Goal: Transaction & Acquisition: Purchase product/service

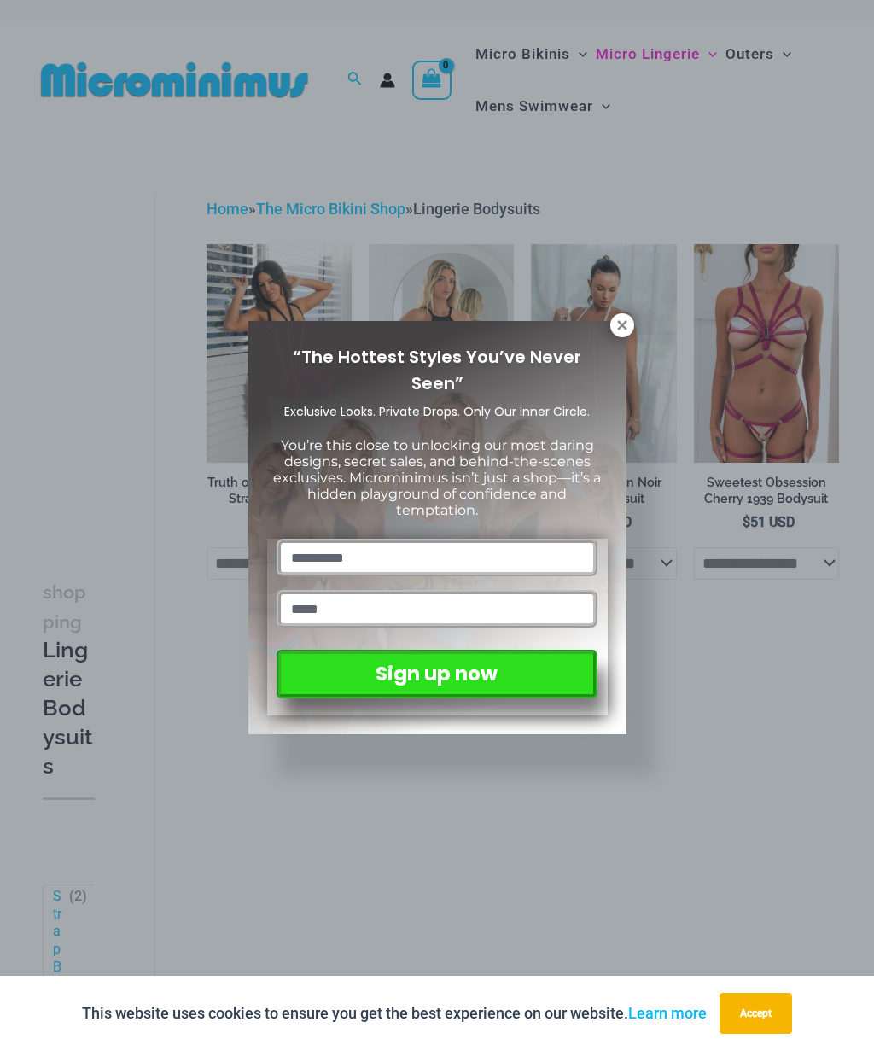
click at [619, 329] on icon at bounding box center [622, 325] width 15 height 15
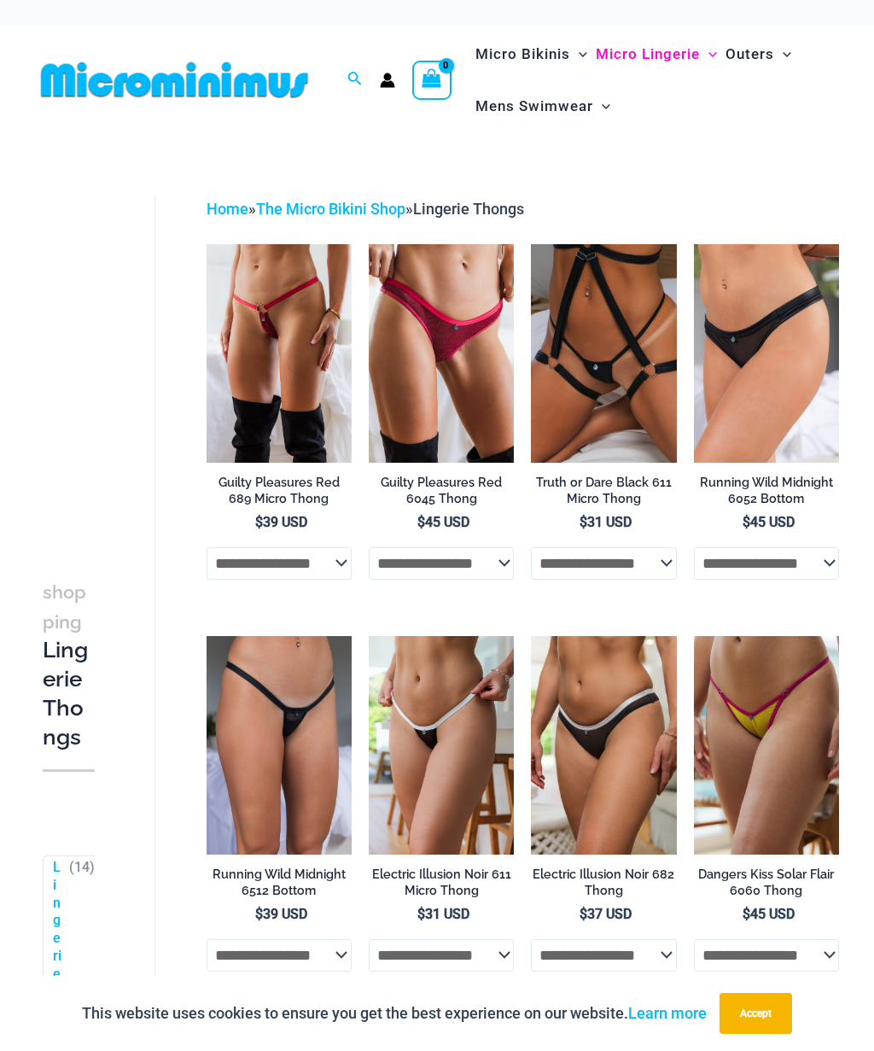
click at [207, 244] on img at bounding box center [207, 244] width 0 height 0
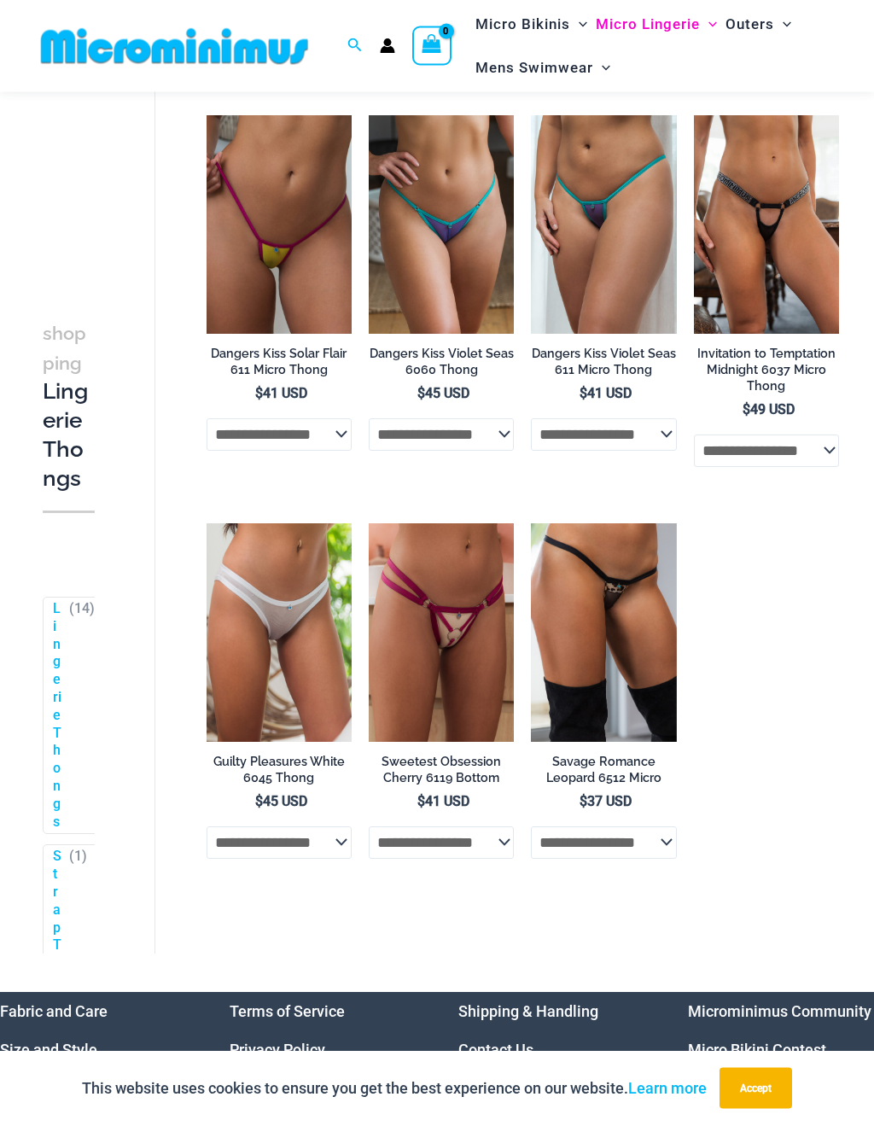
scroll to position [895, 0]
click at [207, 523] on img at bounding box center [207, 523] width 0 height 0
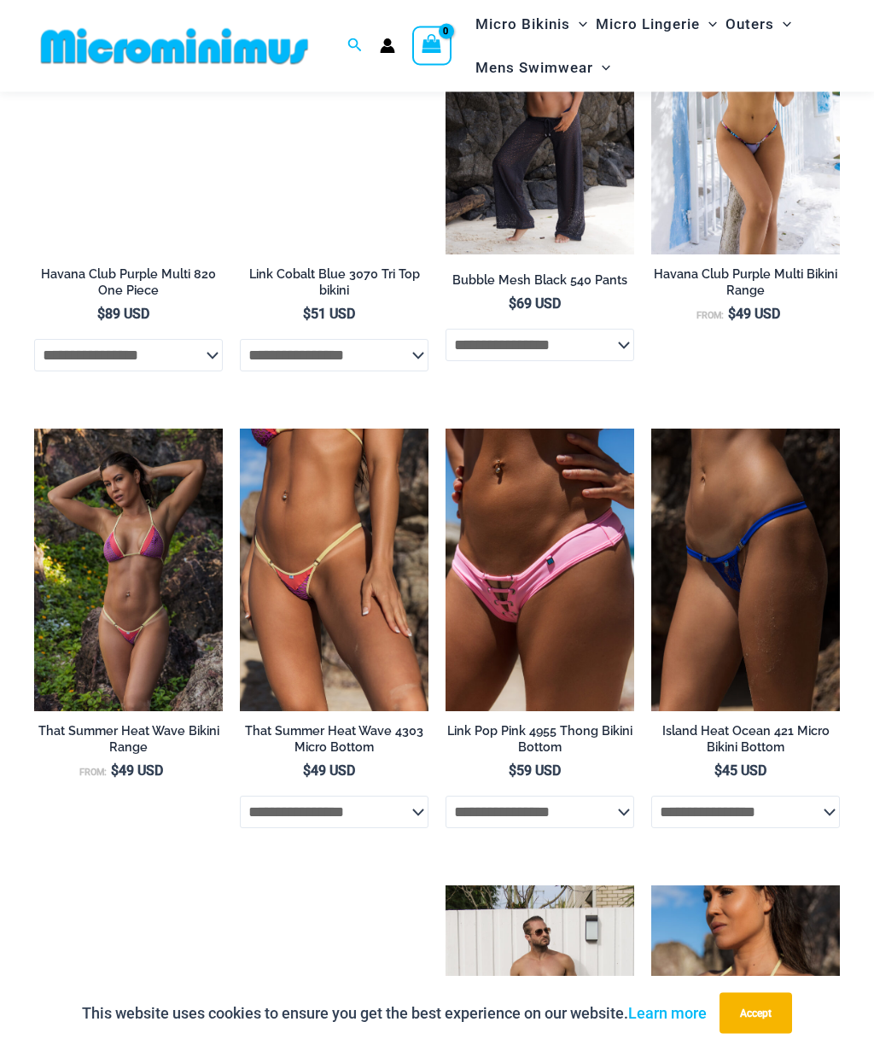
scroll to position [2798, 0]
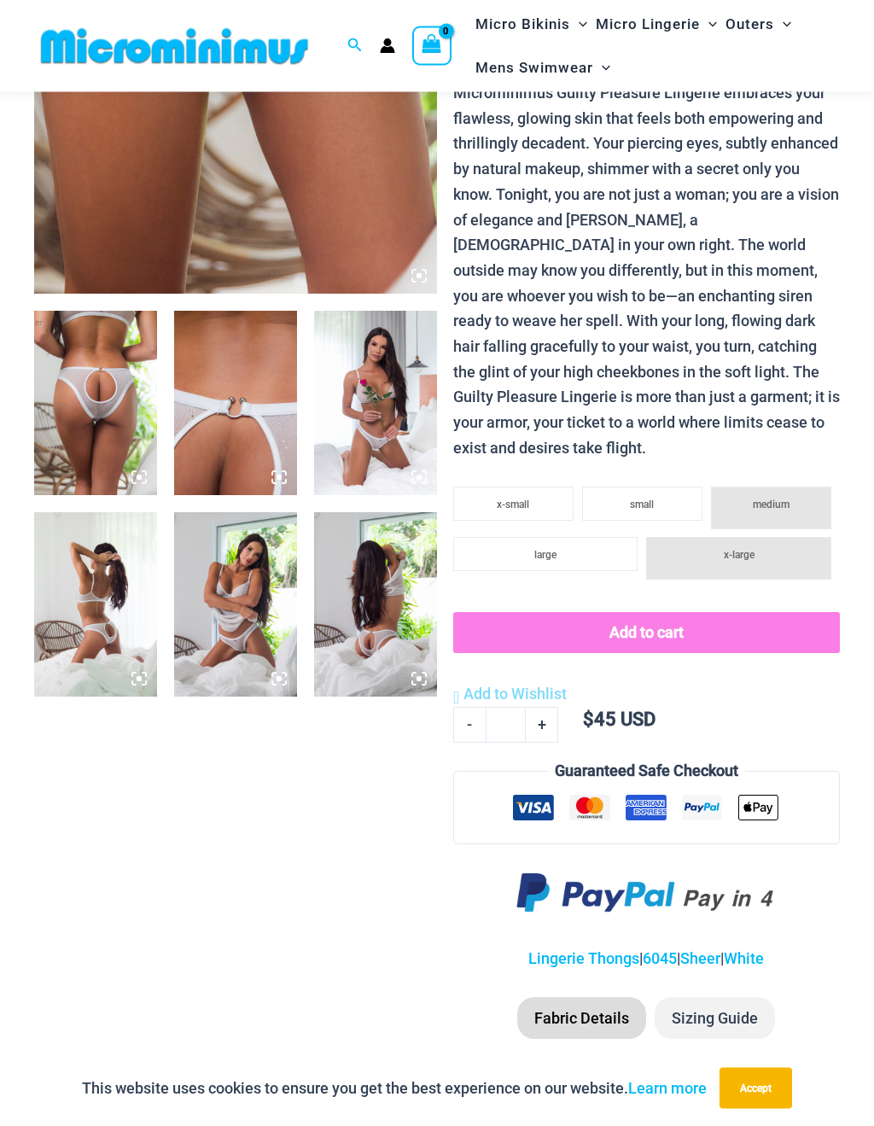
scroll to position [456, 0]
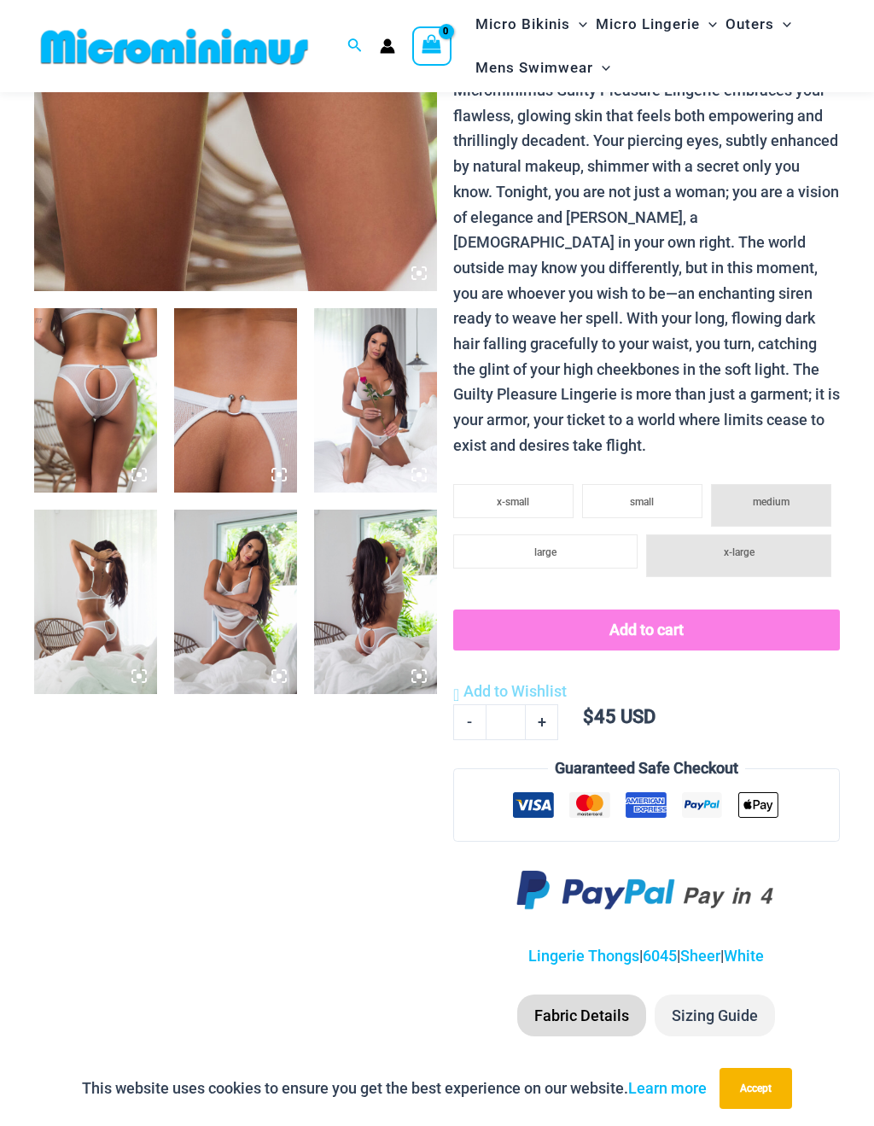
click at [230, 607] on img at bounding box center [235, 602] width 123 height 184
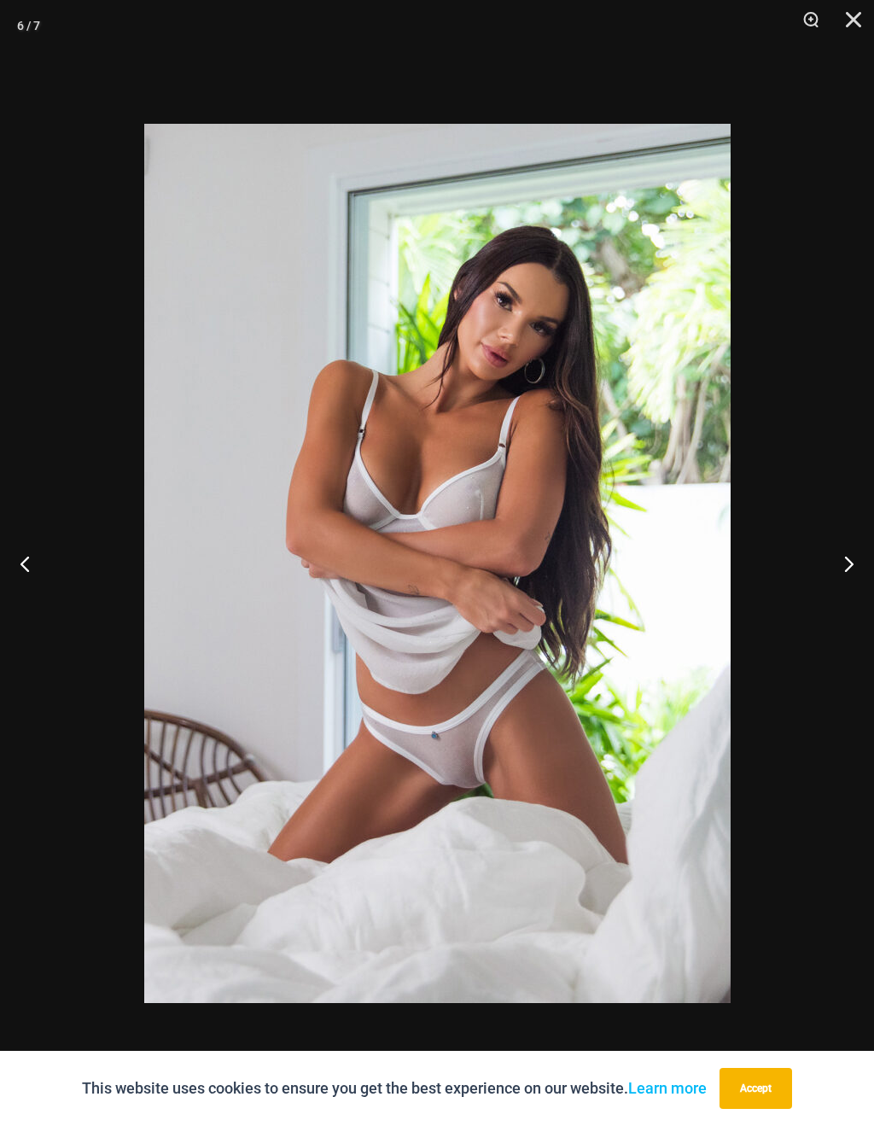
click at [849, 34] on button "Close" at bounding box center [847, 25] width 43 height 51
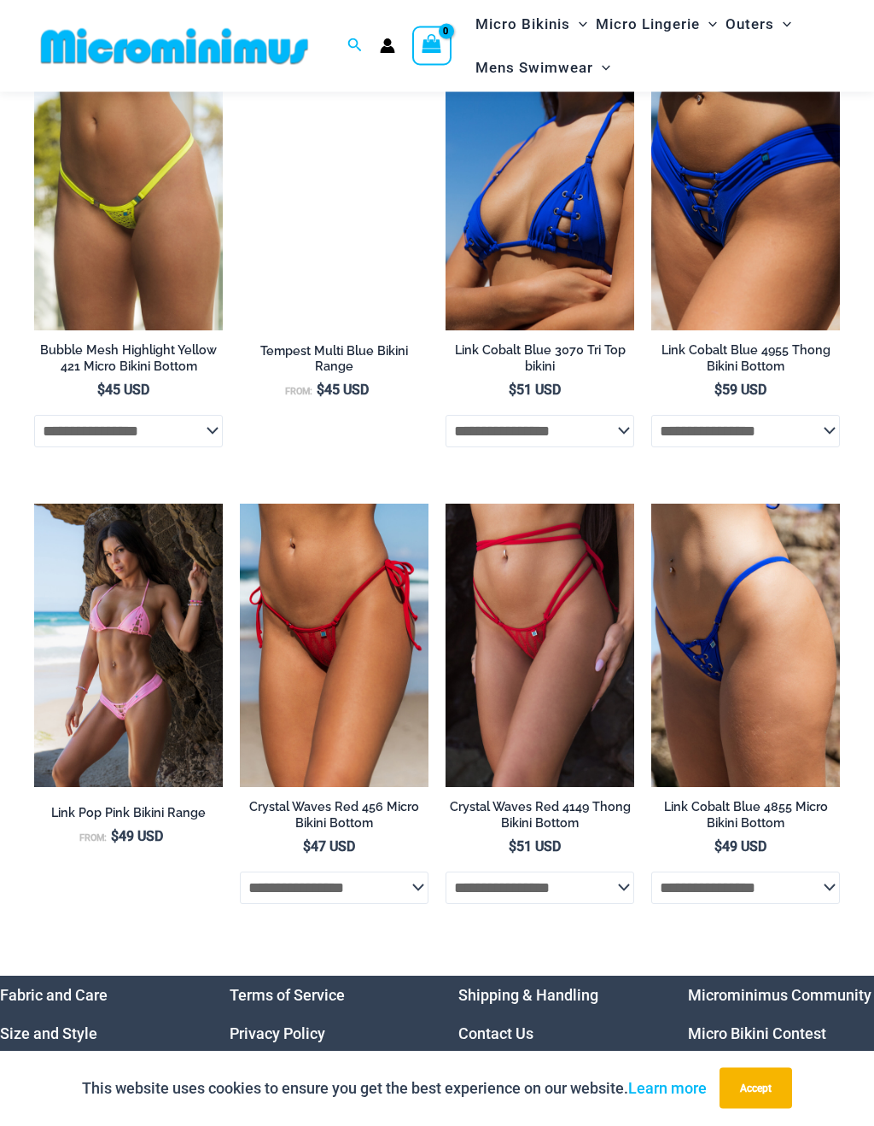
scroll to position [3628, 0]
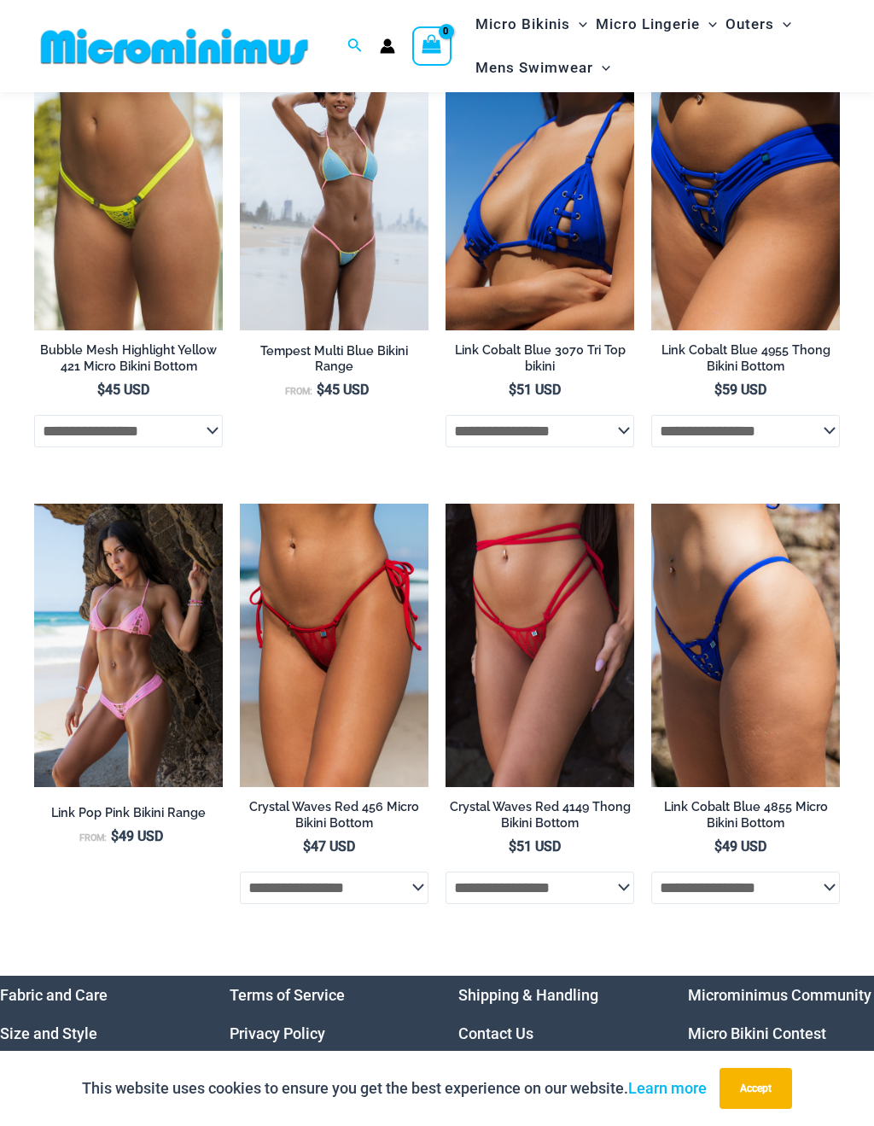
click at [651, 504] on img at bounding box center [651, 504] width 0 height 0
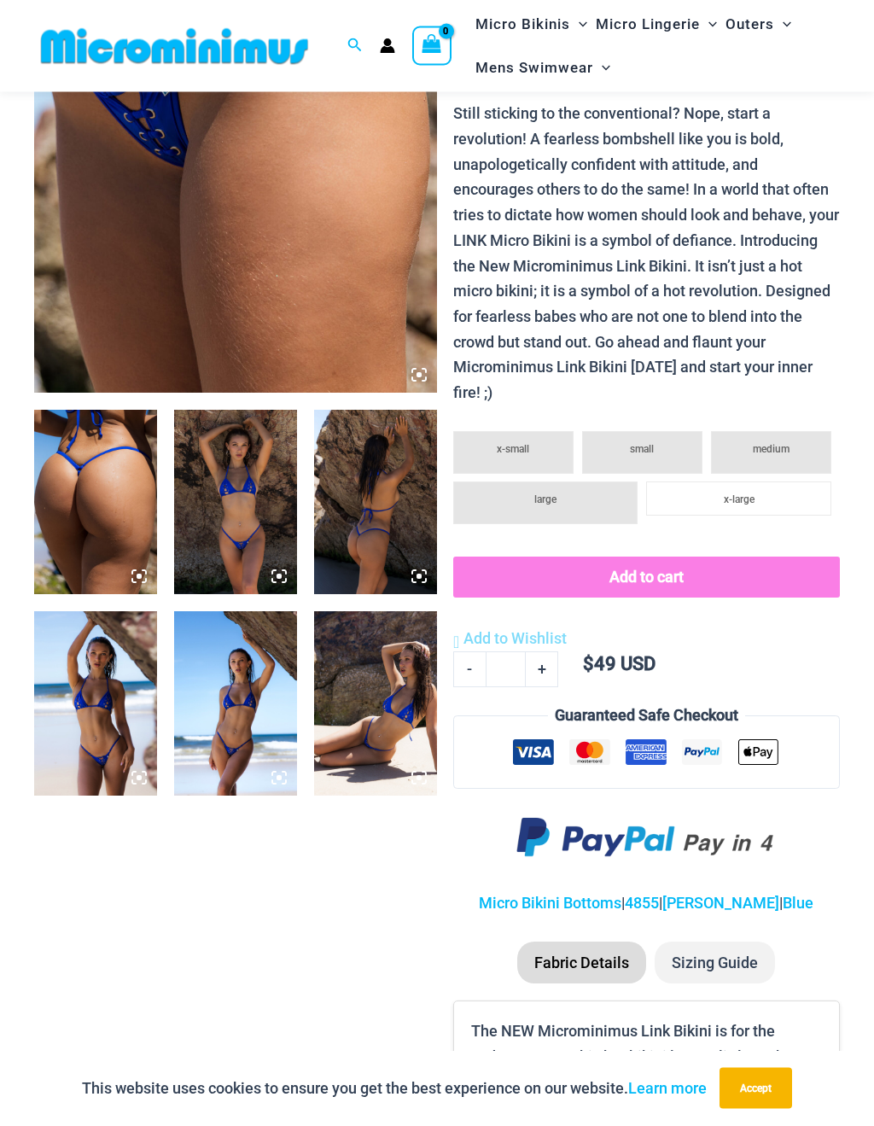
scroll to position [354, 0]
click at [110, 719] on img at bounding box center [95, 703] width 123 height 184
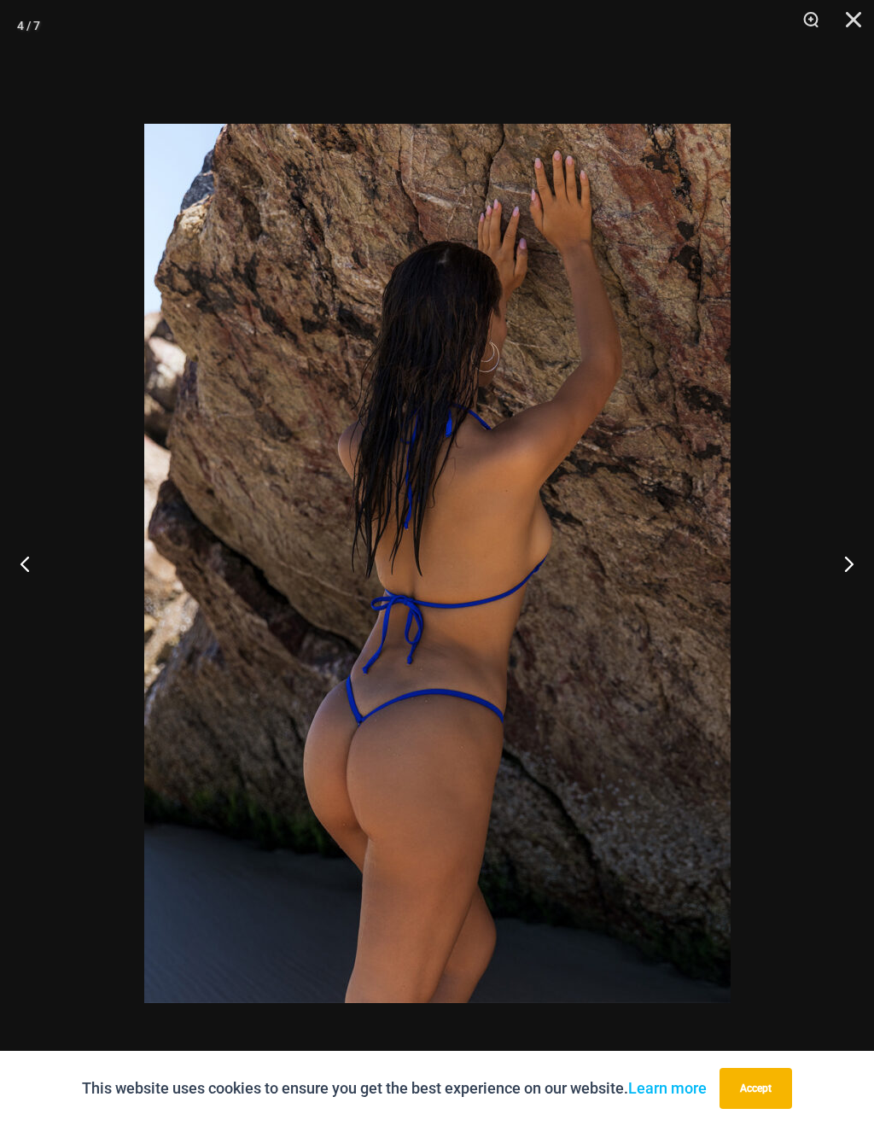
click at [859, 30] on button "Close" at bounding box center [847, 25] width 43 height 51
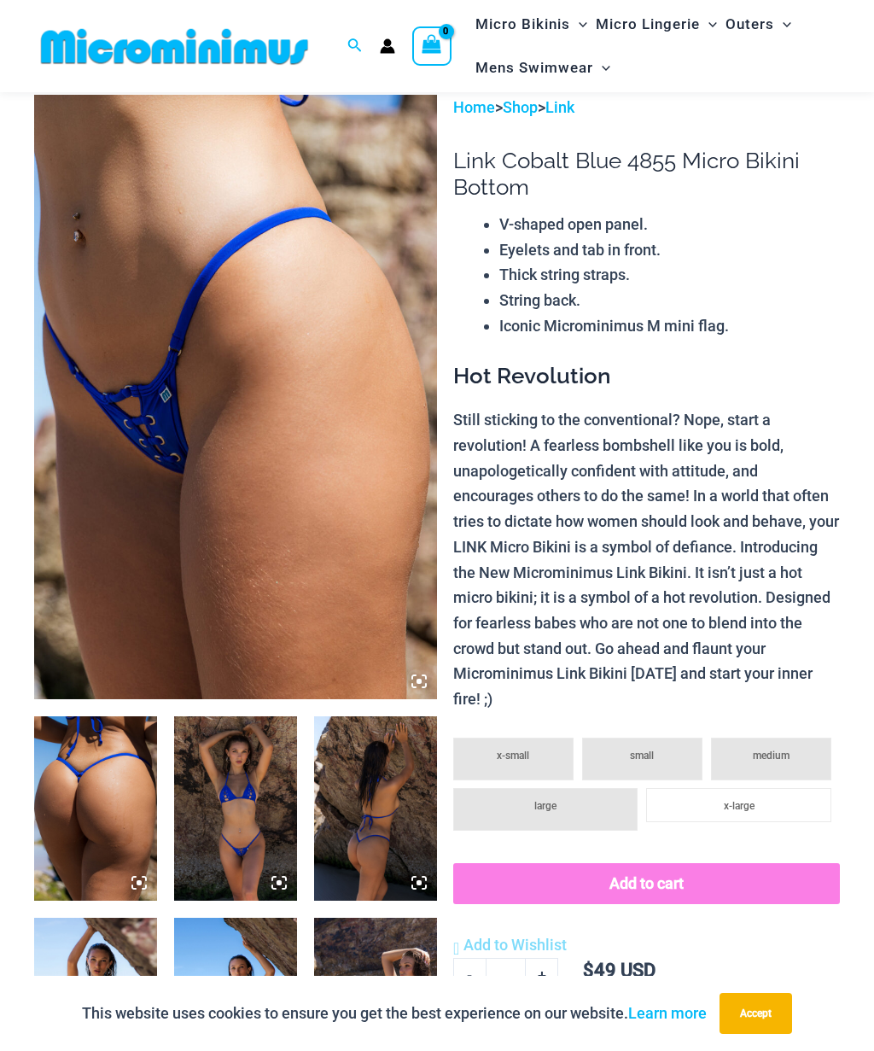
scroll to position [0, 0]
